Goal: Task Accomplishment & Management: Complete application form

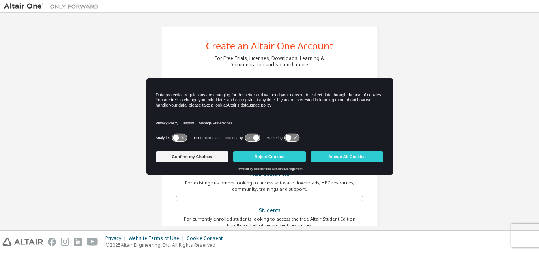
click at [179, 139] on icon at bounding box center [179, 137] width 15 height 7
click at [183, 139] on icon at bounding box center [183, 138] width 6 height 6
click at [256, 138] on icon at bounding box center [256, 138] width 6 height 6
click at [267, 157] on button "Reject Cookies" at bounding box center [269, 156] width 73 height 11
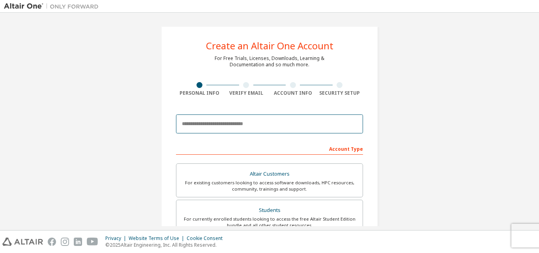
click at [262, 126] on input "email" at bounding box center [269, 123] width 187 height 19
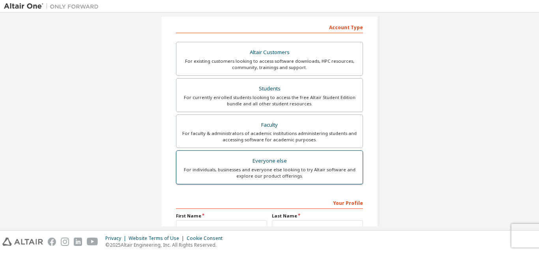
scroll to position [118, 0]
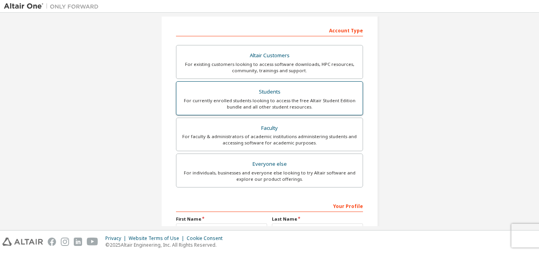
type input "**********"
click at [266, 97] on div "For currently enrolled students looking to access the free Altair Student Editi…" at bounding box center [269, 103] width 177 height 13
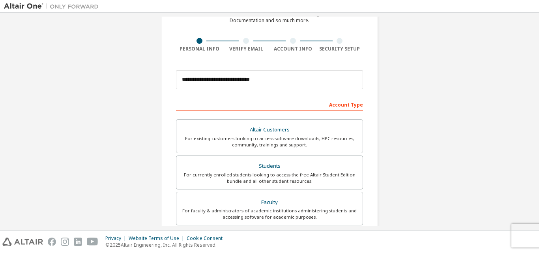
scroll to position [39, 0]
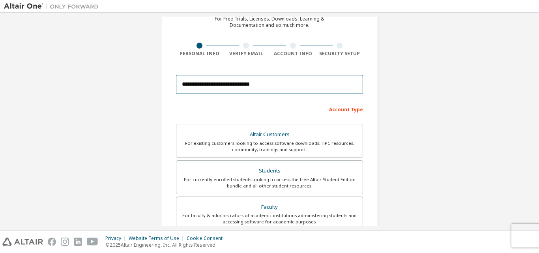
click at [286, 88] on input "**********" at bounding box center [269, 84] width 187 height 19
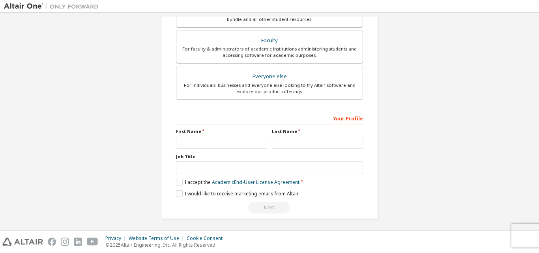
scroll to position [208, 0]
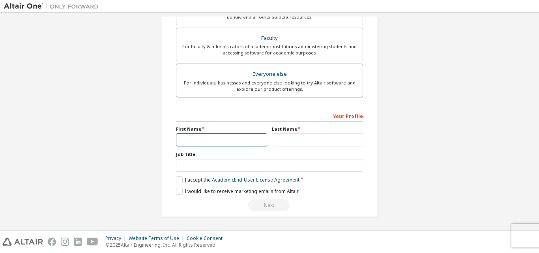
click at [215, 140] on input "text" at bounding box center [221, 139] width 91 height 13
type input "*****"
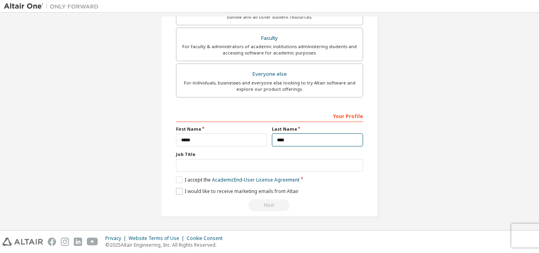
type input "****"
click at [177, 191] on label "I would like to receive marketing emails from Altair" at bounding box center [237, 191] width 123 height 7
click at [176, 181] on label "I accept the Academic End-User License Agreement" at bounding box center [237, 179] width 123 height 7
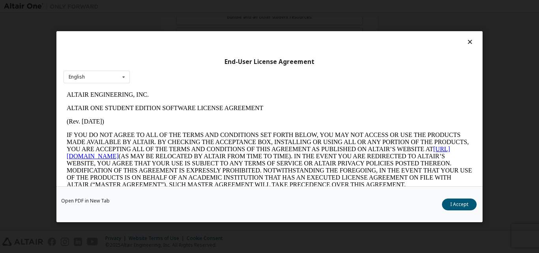
scroll to position [0, 0]
click at [126, 75] on icon at bounding box center [124, 77] width 10 height 12
click at [125, 77] on icon at bounding box center [124, 77] width 10 height 12
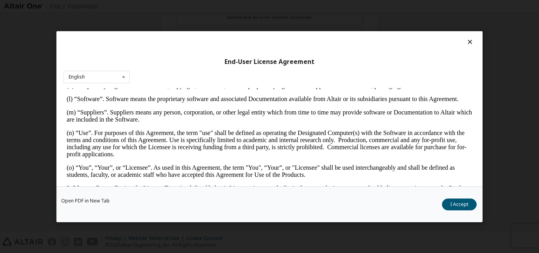
scroll to position [394, 0]
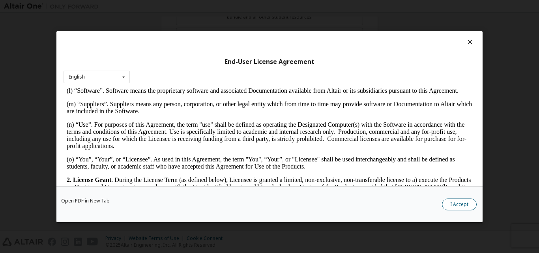
click at [460, 203] on button "I Accept" at bounding box center [459, 204] width 35 height 12
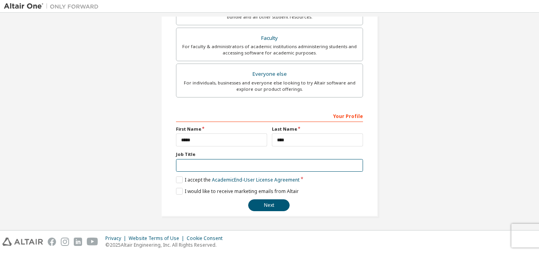
click at [216, 165] on input "text" at bounding box center [269, 165] width 187 height 13
type input "*"
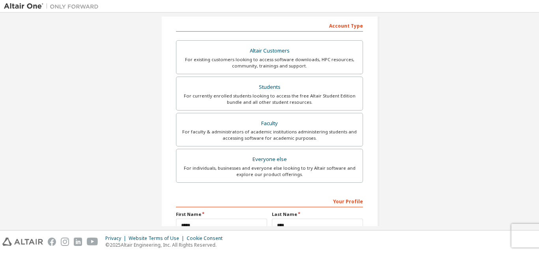
scroll to position [208, 0]
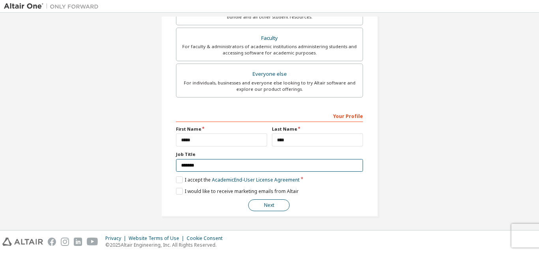
type input "*******"
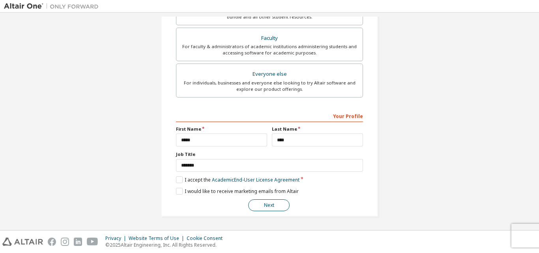
click at [272, 203] on button "Next" at bounding box center [268, 205] width 41 height 12
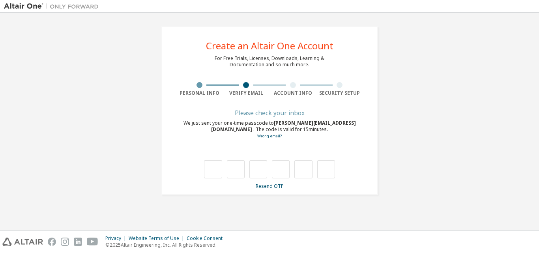
scroll to position [0, 0]
type input "*"
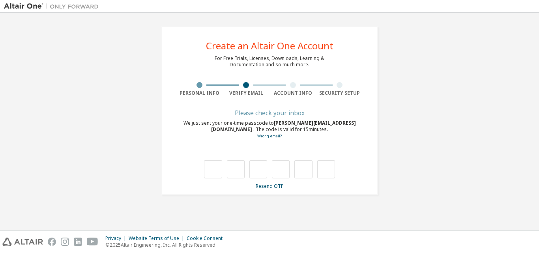
type input "*"
